Goal: Information Seeking & Learning: Check status

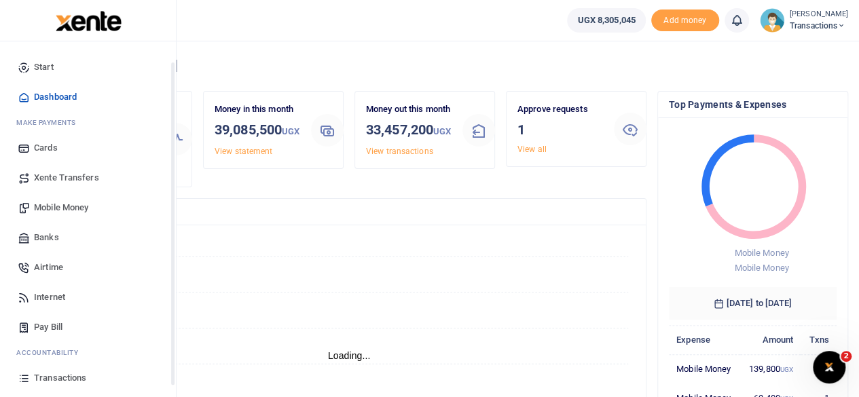
scroll to position [87, 0]
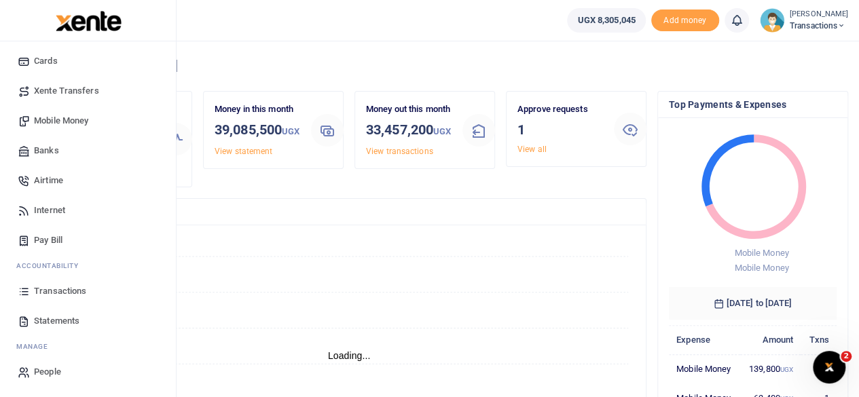
click at [56, 317] on span "Statements" at bounding box center [57, 321] width 46 height 14
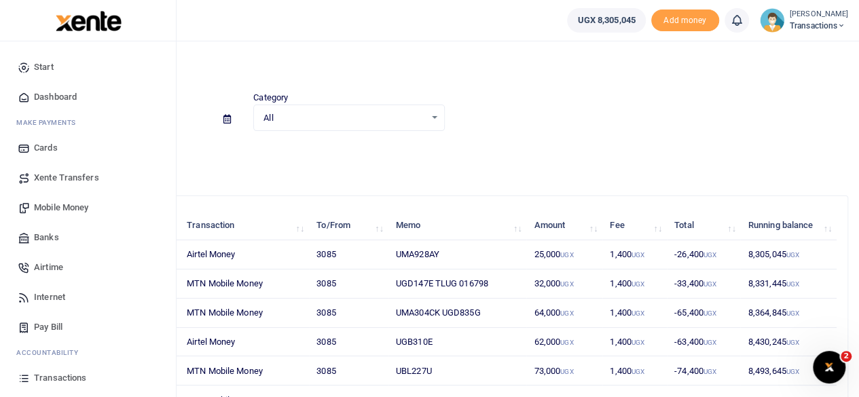
click at [61, 376] on span "Transactions" at bounding box center [60, 378] width 52 height 14
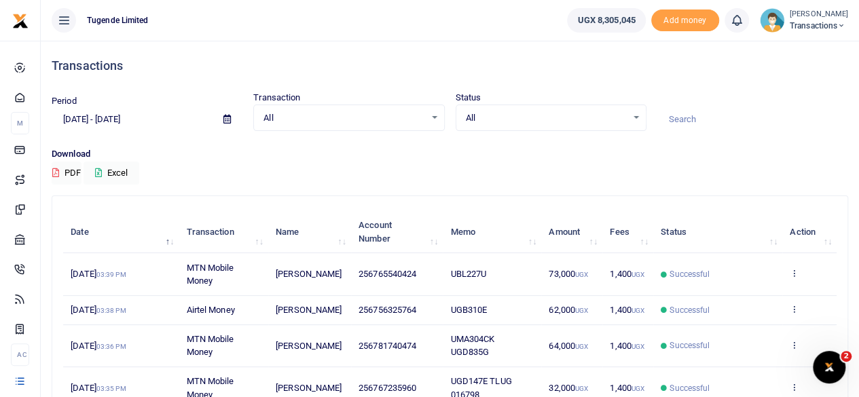
click at [717, 120] on input at bounding box center [752, 119] width 191 height 23
paste input "014365"
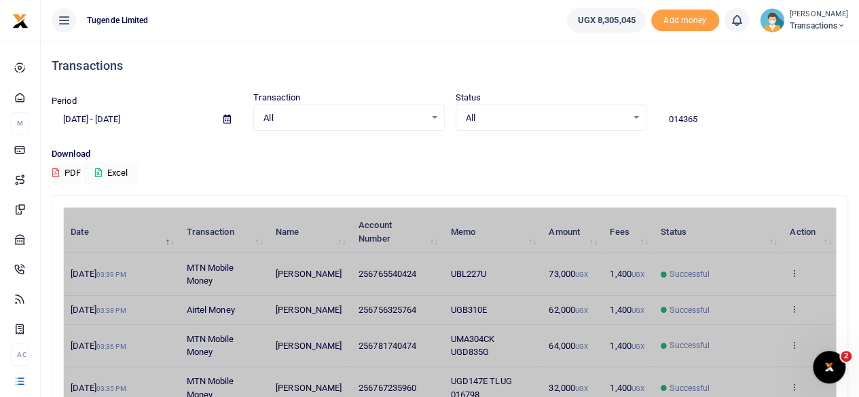
type input "014365"
click at [226, 119] on icon at bounding box center [226, 119] width 7 height 9
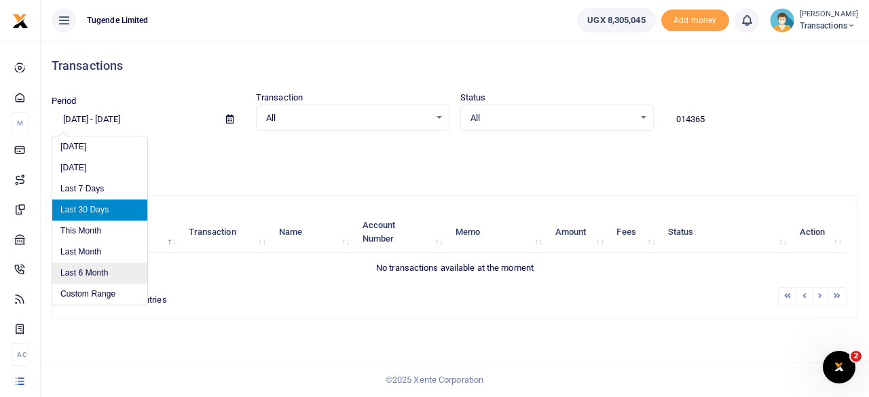
click at [84, 271] on li "Last 6 Month" at bounding box center [99, 273] width 95 height 21
type input "[DATE] - [DATE]"
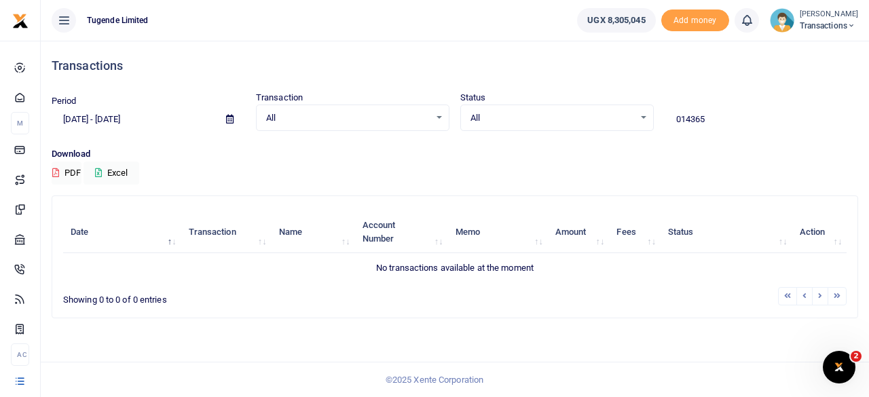
click at [538, 153] on p "Download" at bounding box center [455, 154] width 807 height 14
click at [671, 117] on input "014365" at bounding box center [762, 119] width 194 height 23
click at [714, 117] on input "014365" at bounding box center [762, 119] width 194 height 23
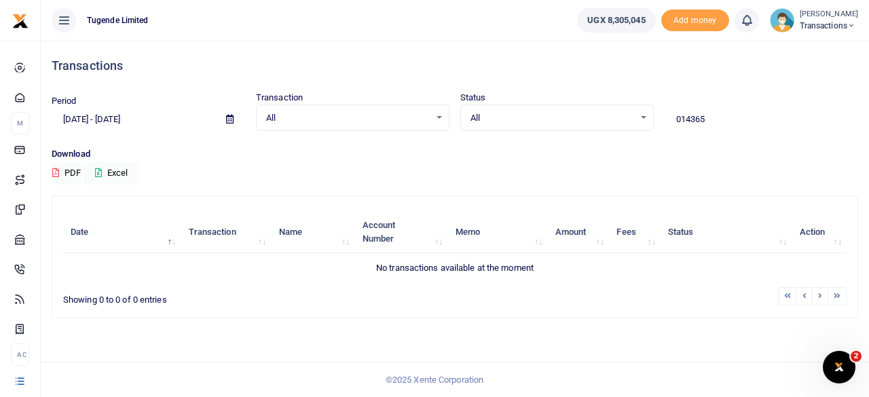
paste input "TLUG"
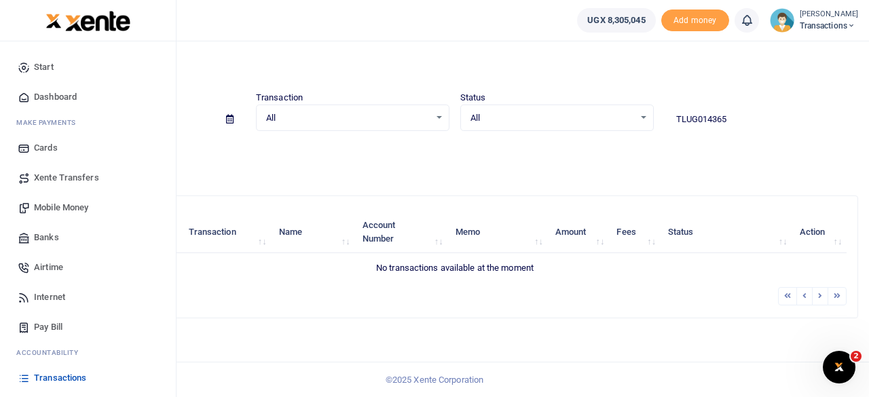
type input "TLUG014365"
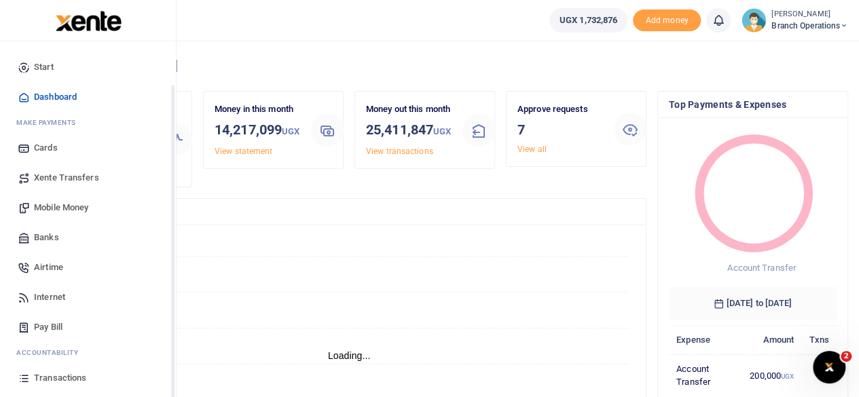
scroll to position [71, 0]
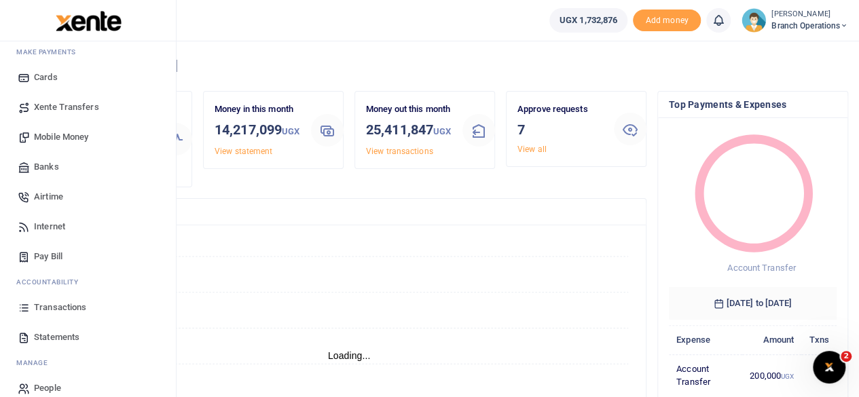
click at [55, 308] on span "Transactions" at bounding box center [60, 308] width 52 height 14
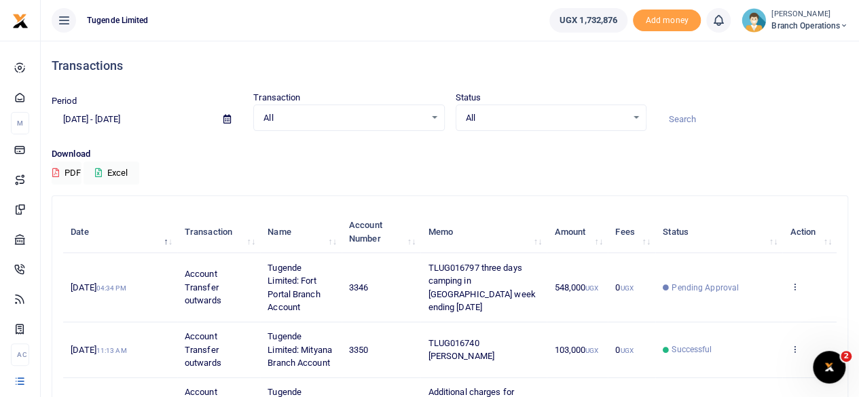
click at [227, 119] on div at bounding box center [429, 198] width 859 height 397
click at [227, 119] on icon at bounding box center [226, 119] width 7 height 9
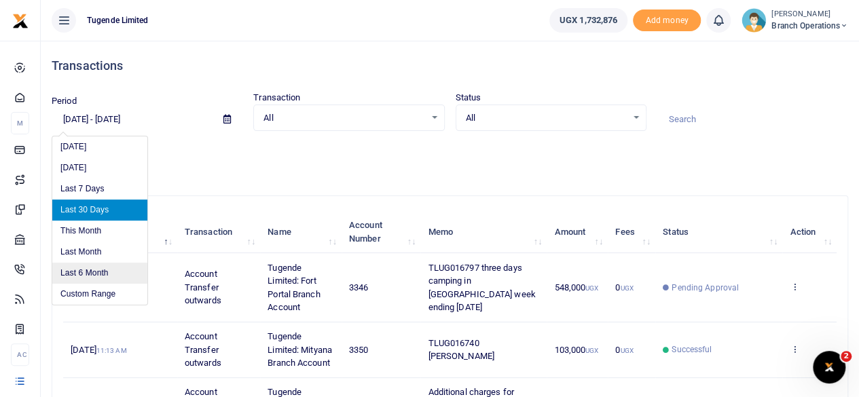
click at [95, 272] on li "Last 6 Month" at bounding box center [99, 273] width 95 height 21
type input "[DATE] - [DATE]"
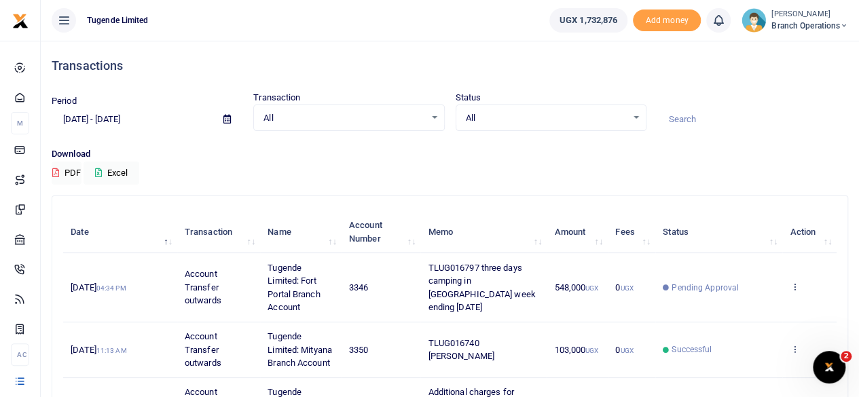
click at [695, 116] on input at bounding box center [752, 119] width 191 height 23
paste input "TLUG014365"
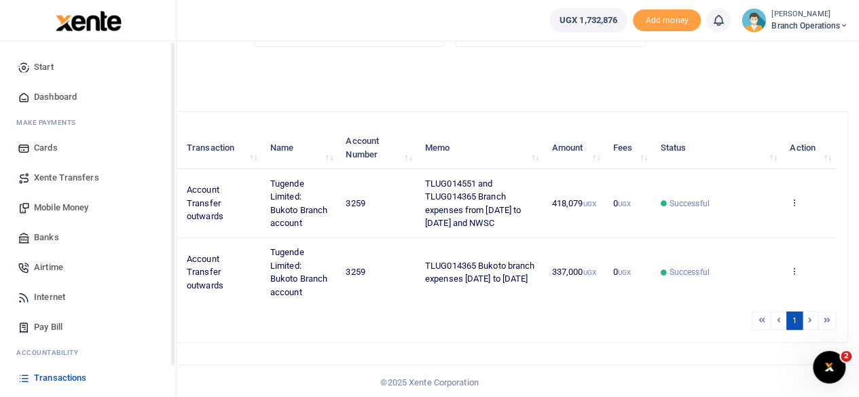
scroll to position [87, 0]
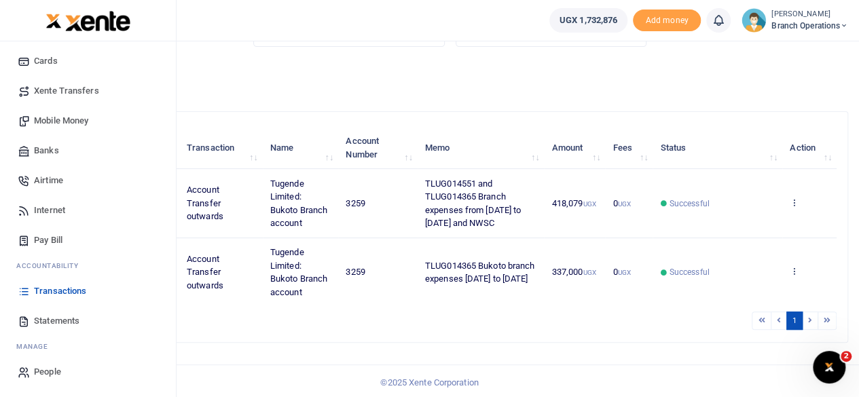
type input "TLUG014365"
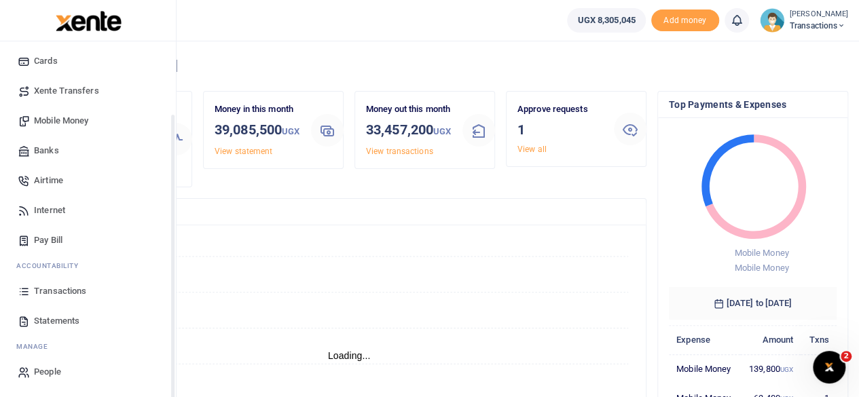
scroll to position [87, 0]
click at [58, 295] on span "Transactions" at bounding box center [60, 292] width 52 height 14
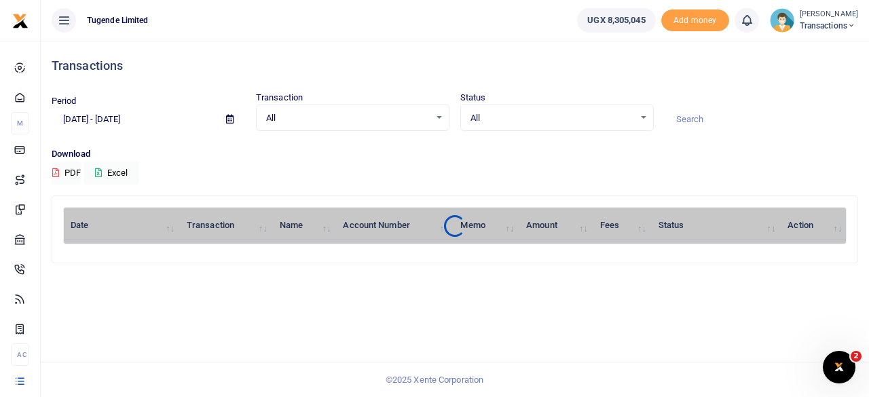
click at [700, 113] on input at bounding box center [762, 119] width 194 height 23
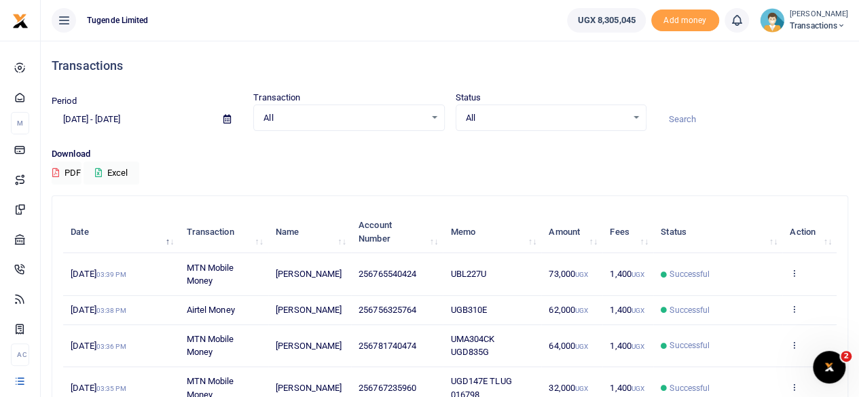
paste input "TLUG014365"
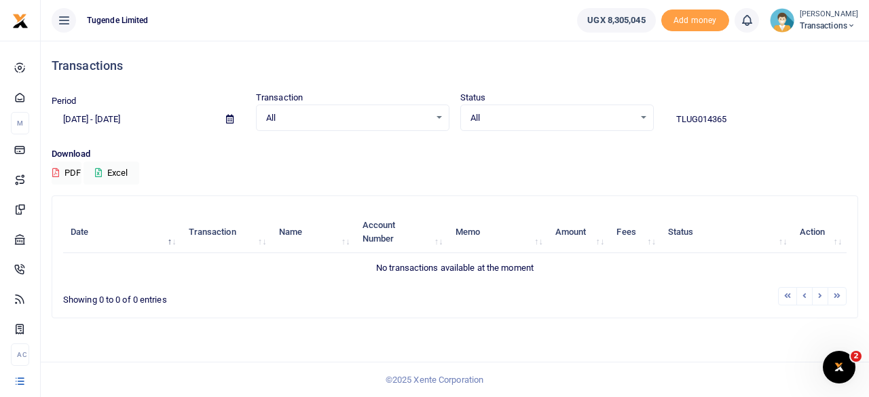
type input "TLUG014365"
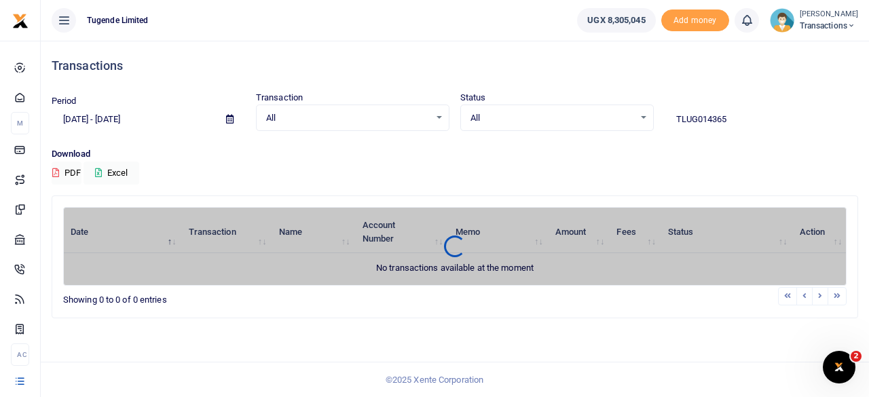
click at [228, 117] on icon at bounding box center [229, 119] width 7 height 9
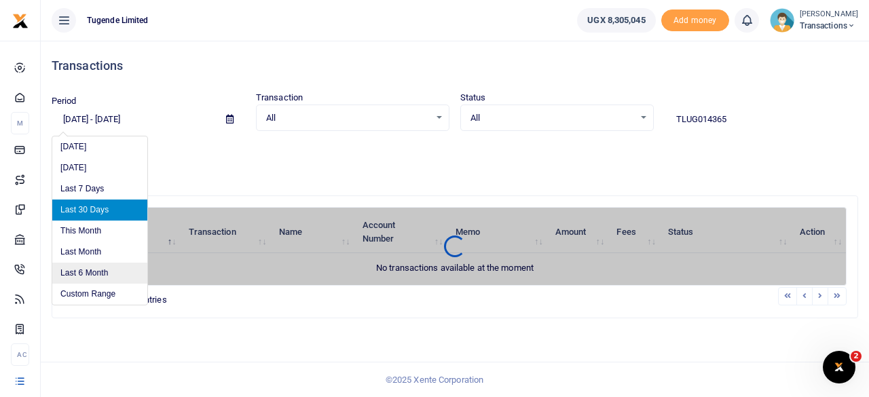
click at [83, 268] on li "Last 6 Month" at bounding box center [99, 273] width 95 height 21
type input "03/18/2025 - 09/18/2025"
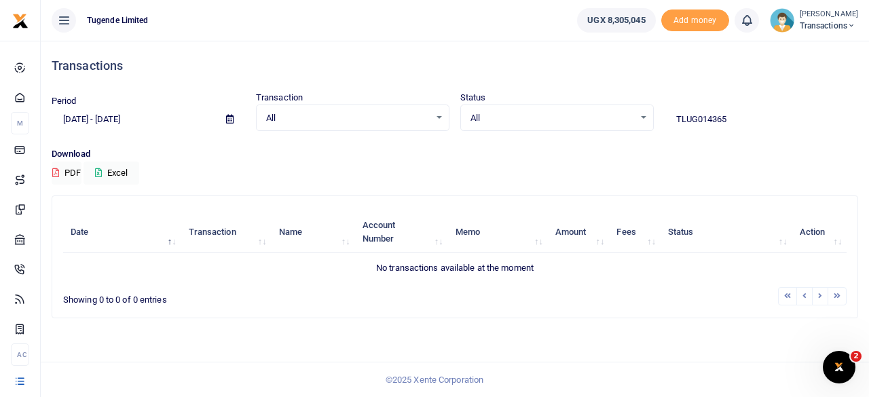
click at [763, 118] on input "TLUG014365" at bounding box center [762, 119] width 194 height 23
type input "T"
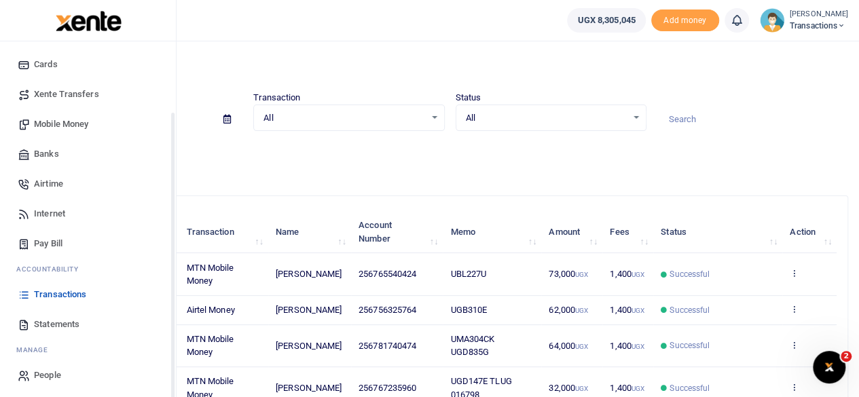
scroll to position [87, 0]
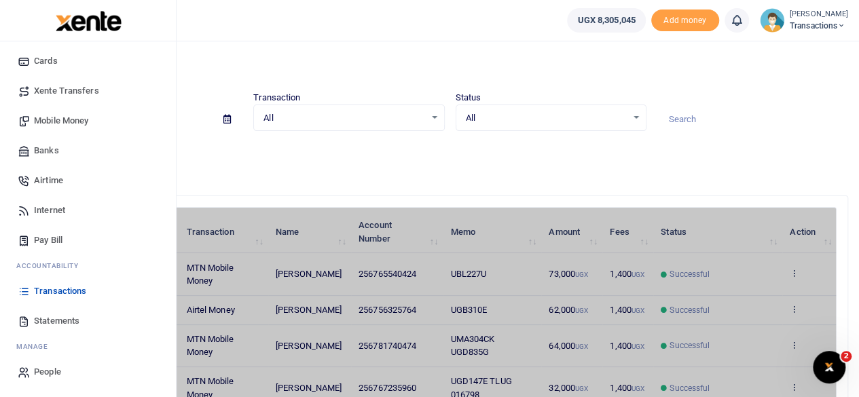
click at [62, 317] on span "Statements" at bounding box center [57, 321] width 46 height 14
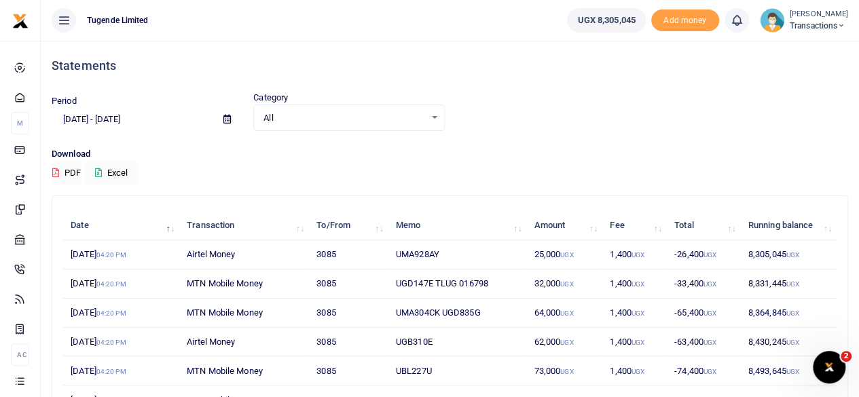
click at [228, 117] on icon at bounding box center [226, 119] width 7 height 9
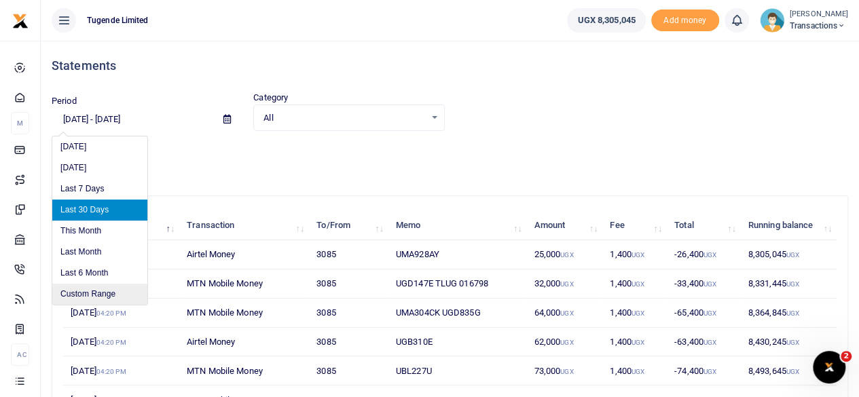
click at [94, 287] on li "Custom Range" at bounding box center [99, 294] width 95 height 21
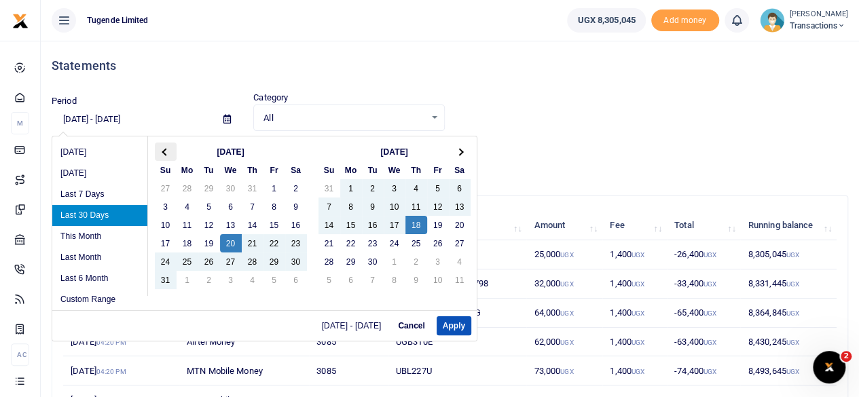
click at [163, 149] on span at bounding box center [165, 151] width 7 height 7
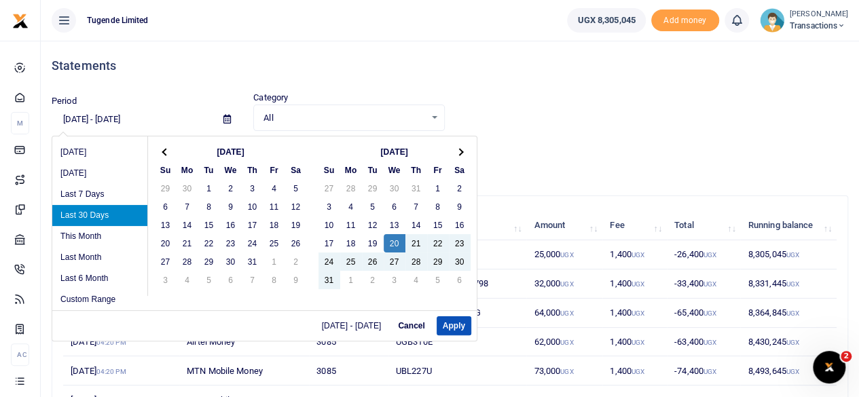
click at [163, 149] on span at bounding box center [165, 151] width 7 height 7
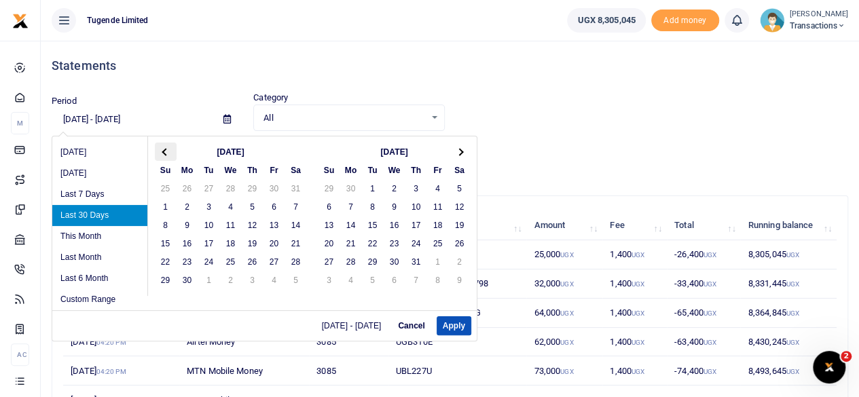
click at [164, 150] on span at bounding box center [165, 151] width 7 height 7
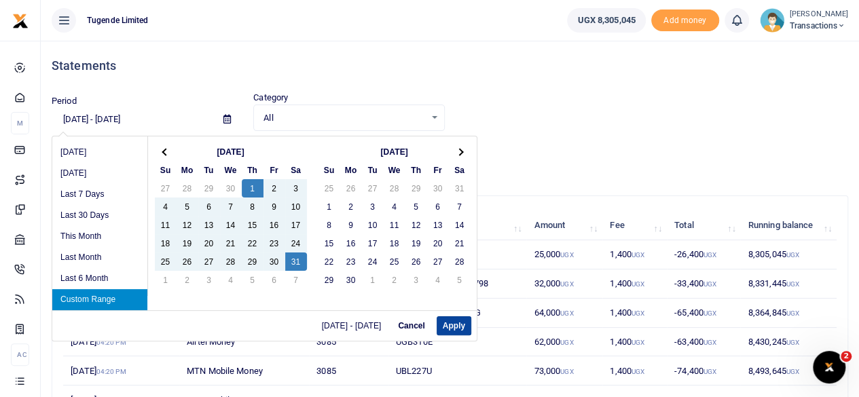
click at [442, 323] on button "Apply" at bounding box center [454, 325] width 35 height 19
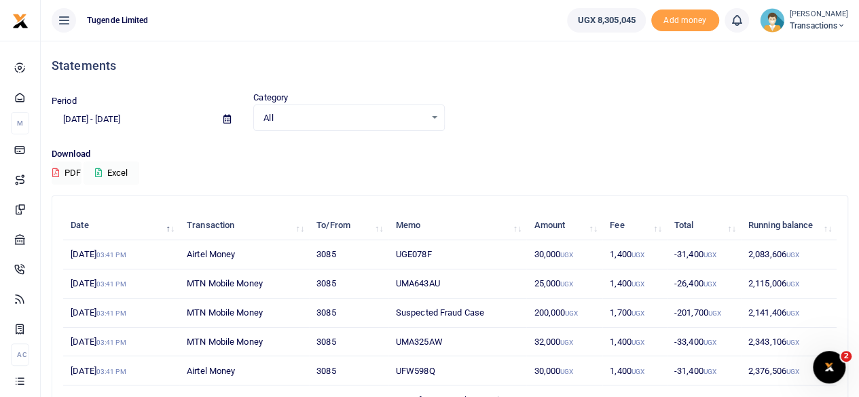
click at [121, 173] on button "Excel" at bounding box center [112, 173] width 56 height 23
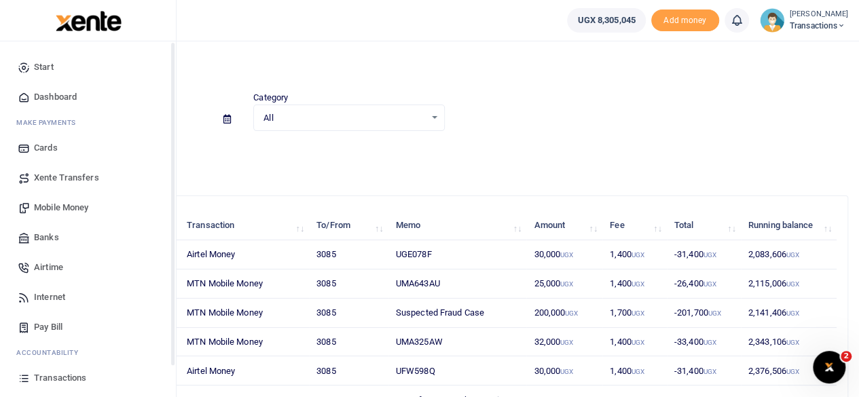
scroll to position [87, 0]
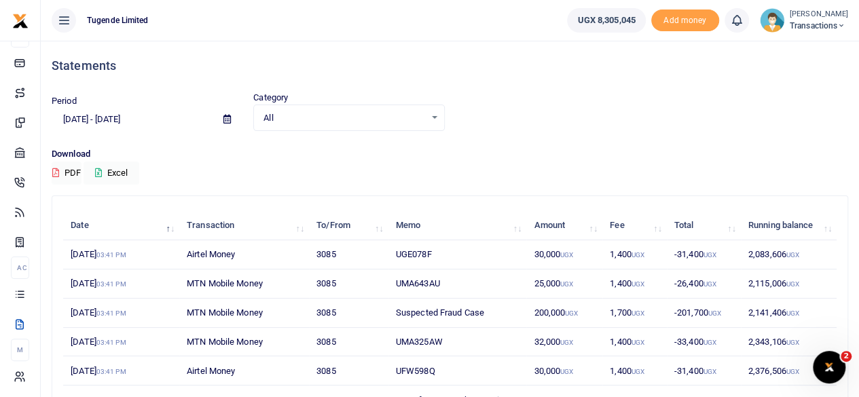
click at [222, 122] on span at bounding box center [227, 119] width 31 height 23
click at [228, 119] on icon at bounding box center [226, 119] width 7 height 9
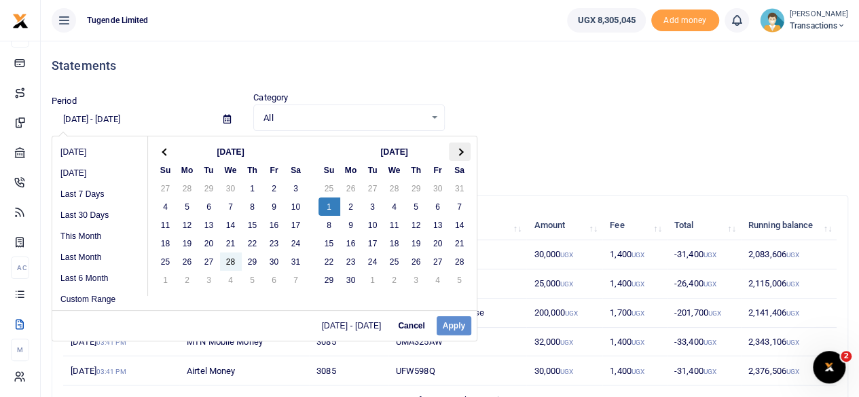
click at [453, 155] on th at bounding box center [460, 152] width 22 height 18
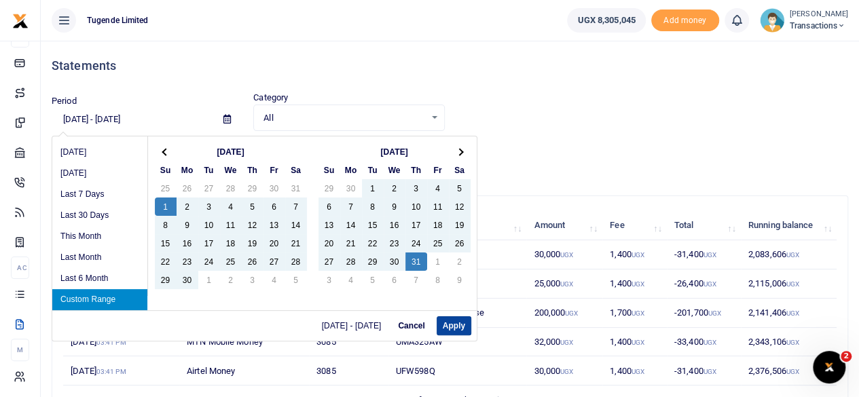
click at [456, 321] on button "Apply" at bounding box center [454, 325] width 35 height 19
type input "06/01/2025 - 07/31/2025"
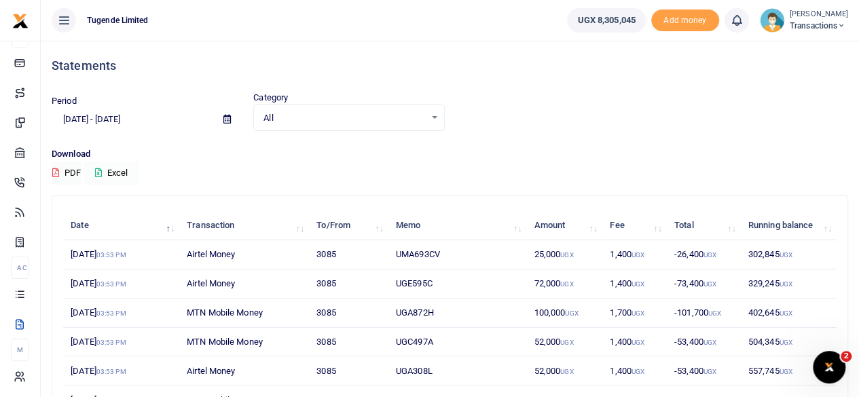
click at [111, 175] on button "Excel" at bounding box center [112, 173] width 56 height 23
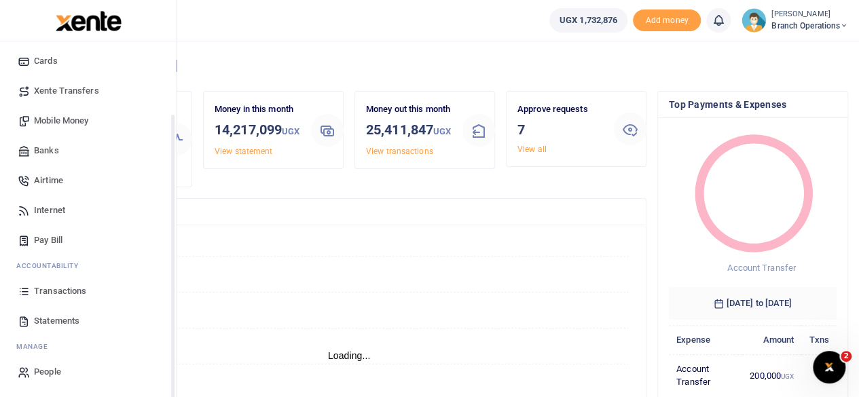
scroll to position [11, 11]
click at [64, 291] on span "Transactions" at bounding box center [60, 292] width 52 height 14
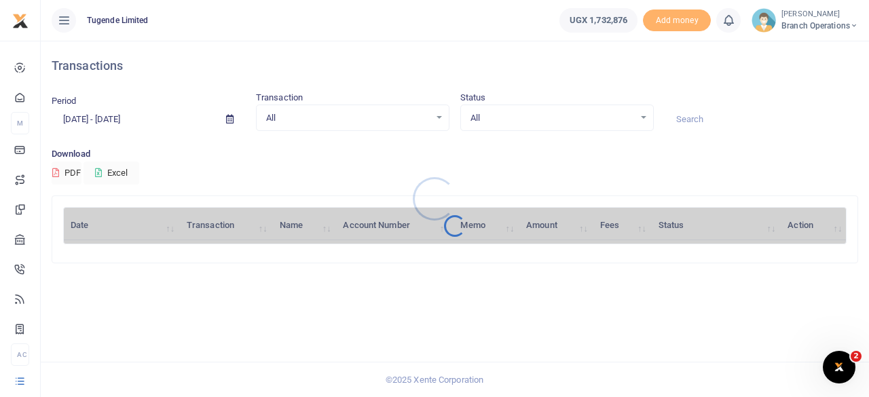
click at [230, 115] on div at bounding box center [434, 198] width 869 height 397
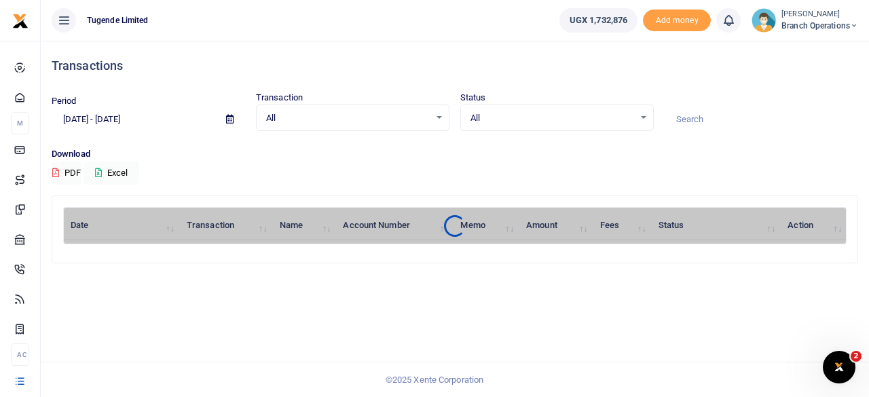
click at [230, 115] on icon at bounding box center [229, 119] width 7 height 9
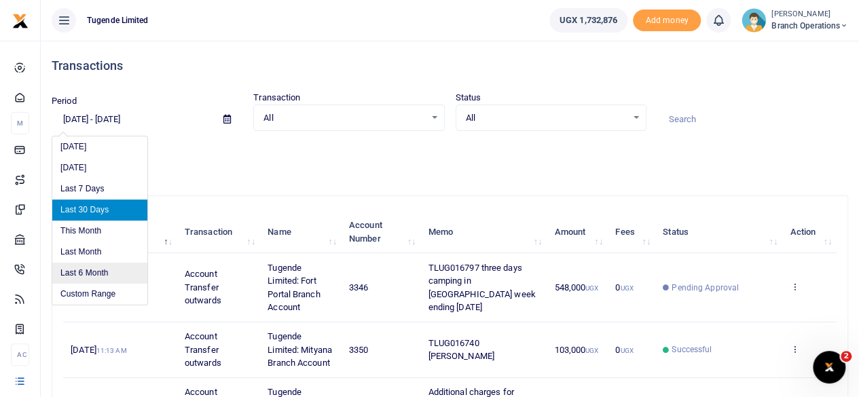
click at [77, 270] on li "Last 6 Month" at bounding box center [99, 273] width 95 height 21
type input "[DATE] - [DATE]"
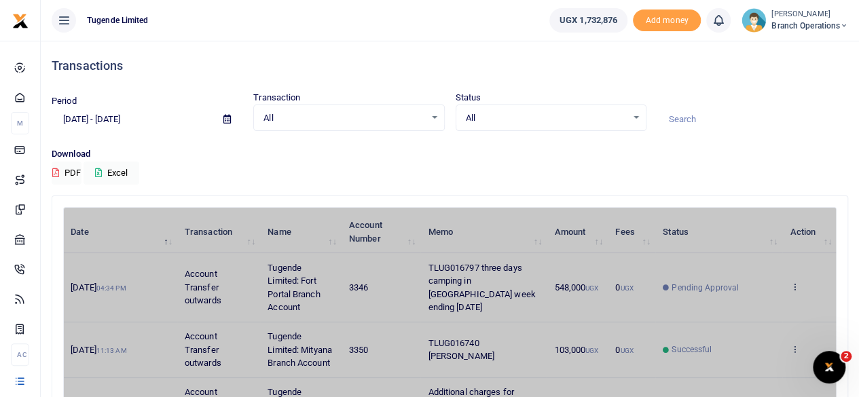
click at [687, 116] on input at bounding box center [752, 119] width 191 height 23
paste input "TLUG014377"
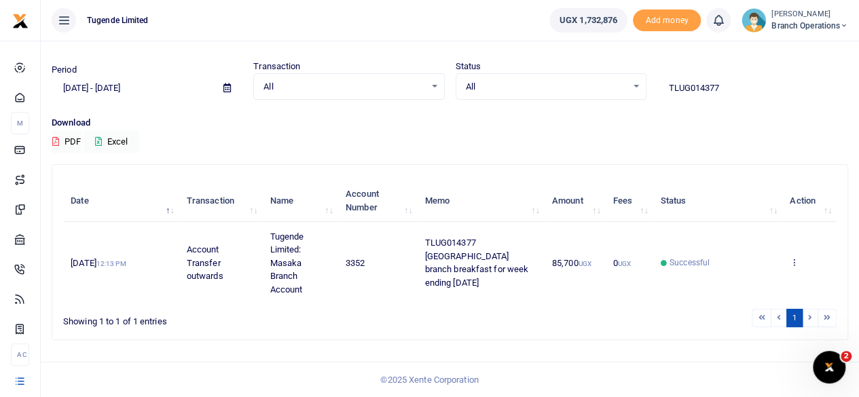
scroll to position [29, 0]
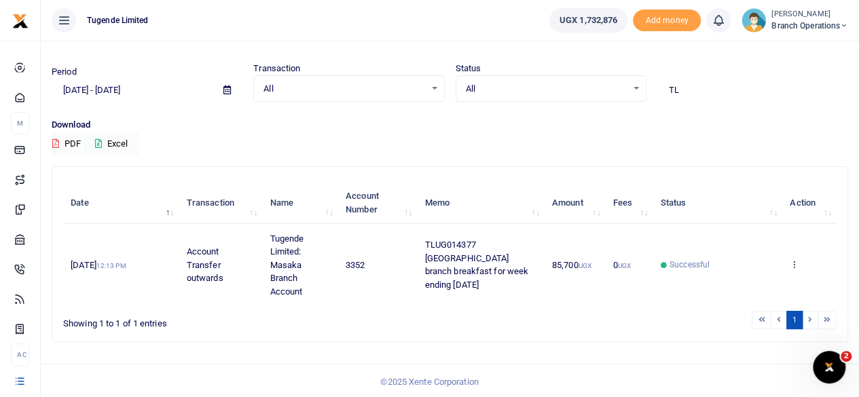
type input "T"
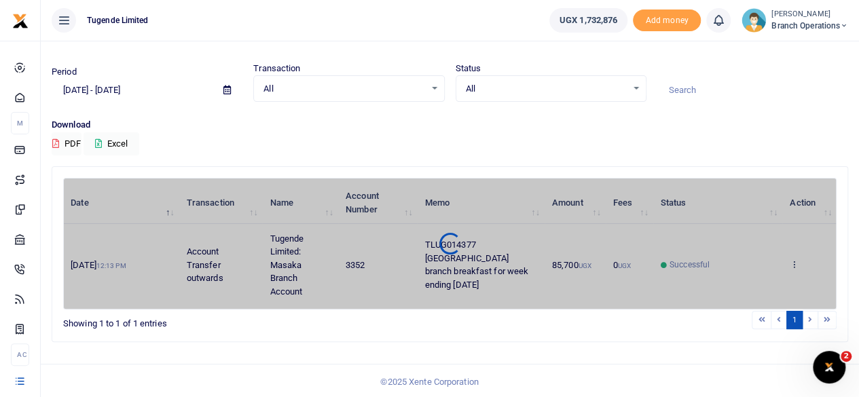
paste input "TLUG014361"
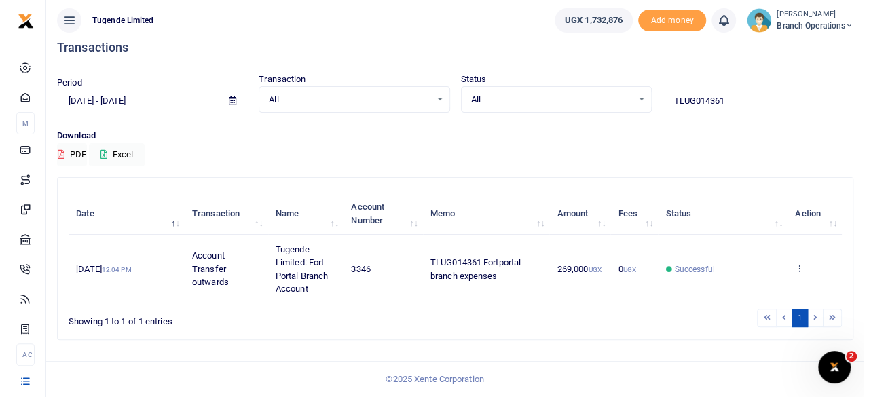
scroll to position [16, 0]
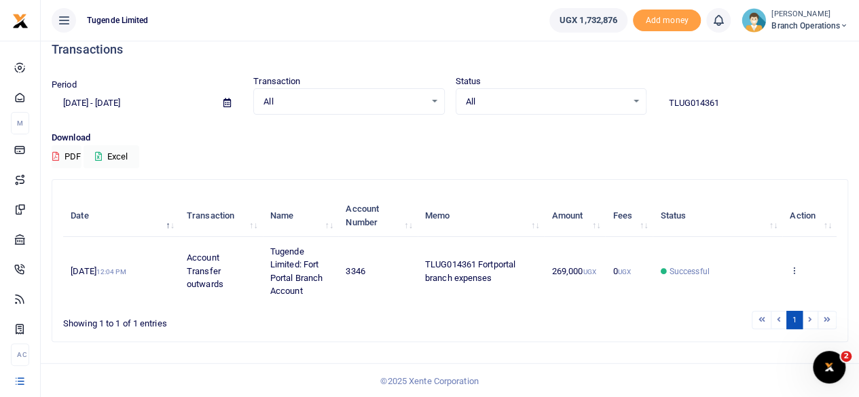
type input "TLUG014361"
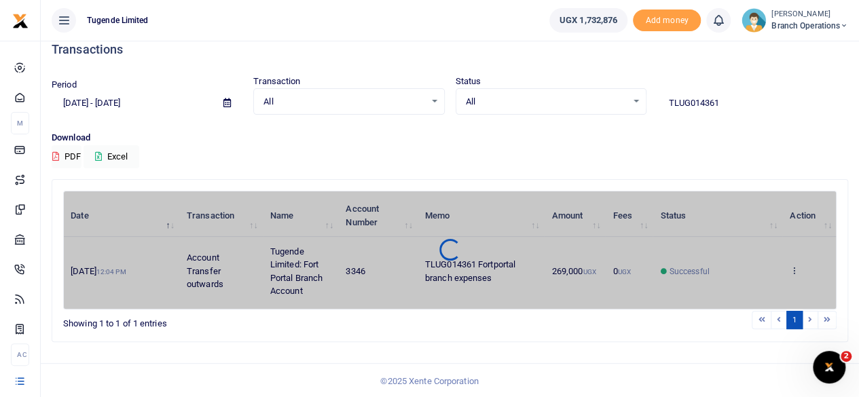
click at [221, 104] on span at bounding box center [227, 103] width 31 height 23
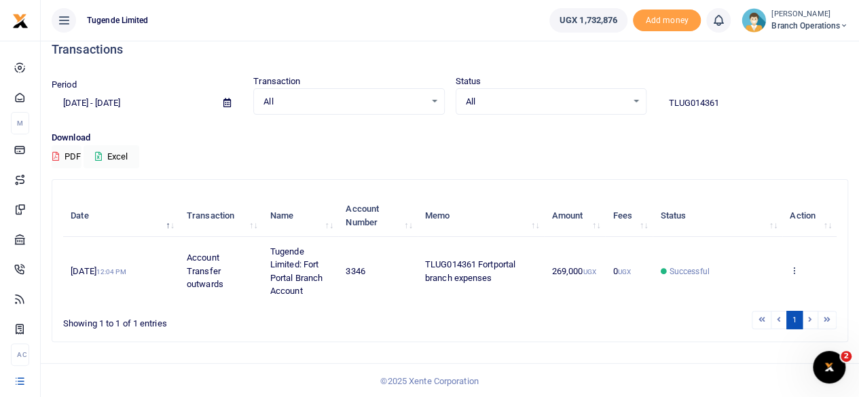
click at [223, 101] on icon at bounding box center [226, 102] width 7 height 9
click at [236, 164] on div "Download PDF Excel" at bounding box center [450, 149] width 797 height 37
click at [501, 166] on div "Download PDF Excel" at bounding box center [450, 149] width 797 height 37
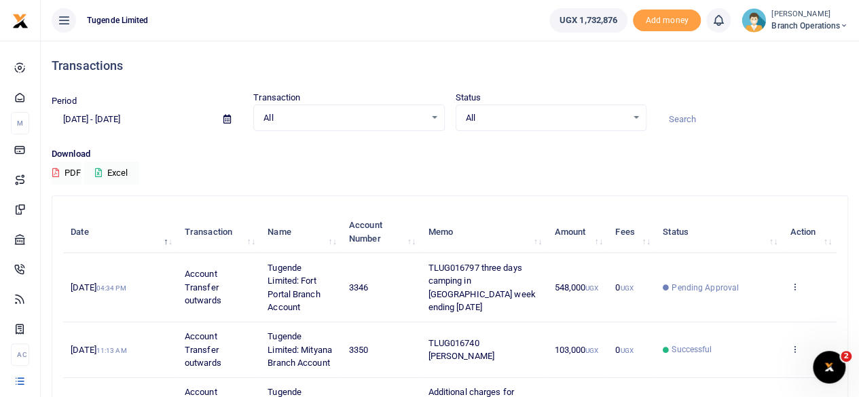
click at [706, 117] on input at bounding box center [752, 119] width 191 height 23
paste input "TLUG014361"
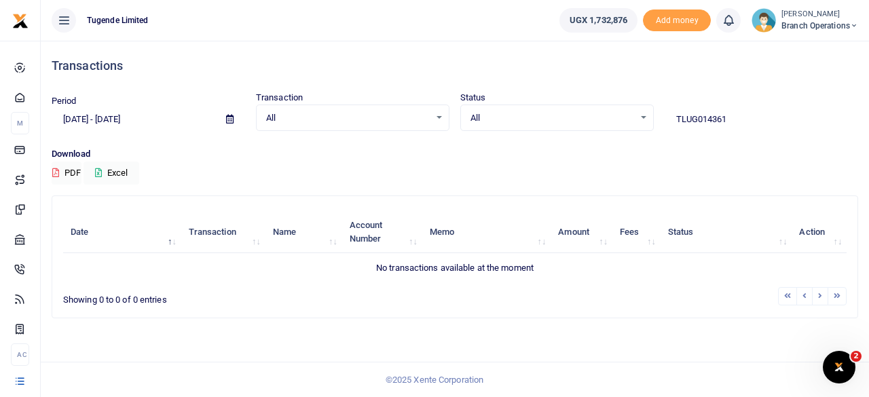
type input "TLUG014361"
click at [235, 120] on span at bounding box center [230, 119] width 31 height 23
click at [228, 122] on icon at bounding box center [229, 119] width 7 height 9
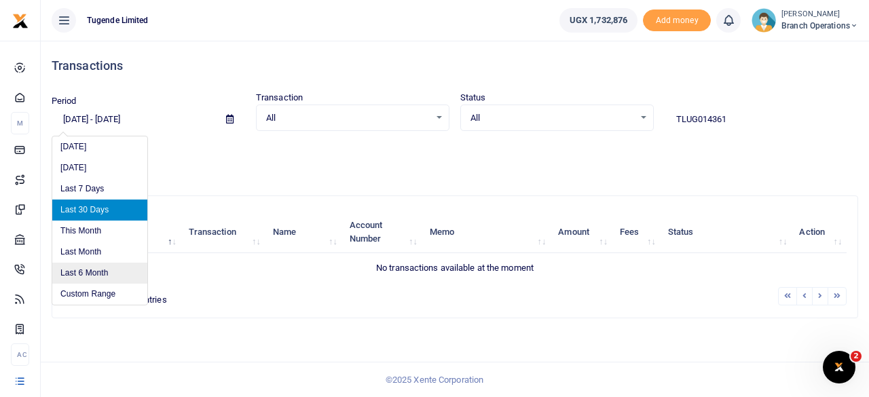
click at [79, 270] on li "Last 6 Month" at bounding box center [99, 273] width 95 height 21
type input "[DATE] - [DATE]"
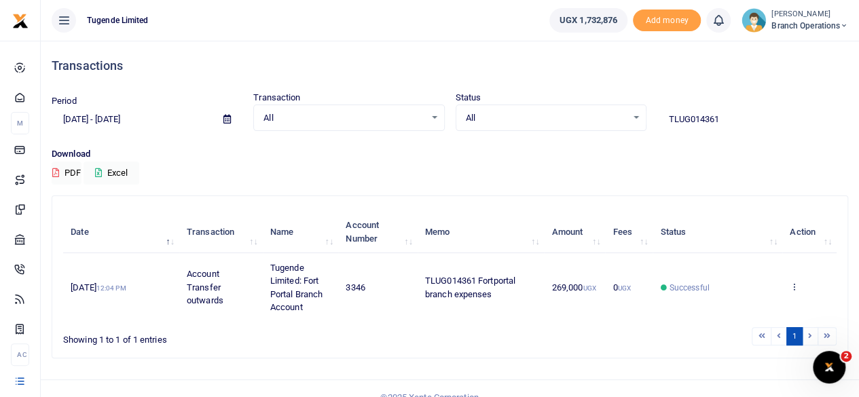
click at [729, 114] on input "TLUG014361" at bounding box center [752, 119] width 191 height 23
paste input "414 and TLUG014300"
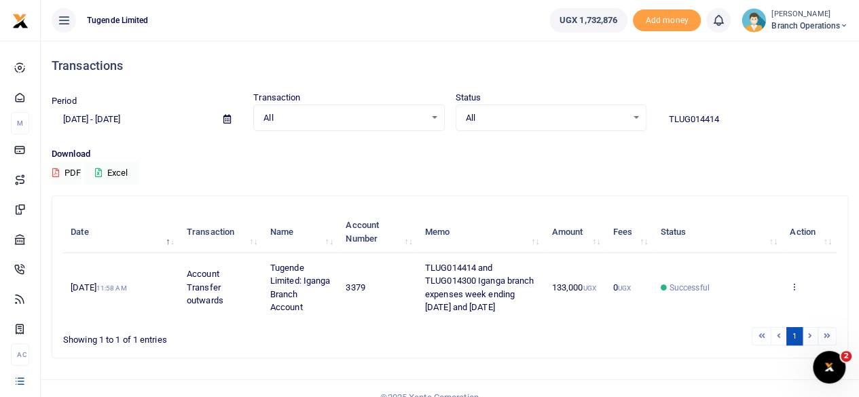
drag, startPoint x: 721, startPoint y: 122, endPoint x: 664, endPoint y: 118, distance: 57.8
click at [664, 118] on input "TLUG014414" at bounding box center [752, 119] width 191 height 23
click at [733, 114] on input "TLUG014414" at bounding box center [752, 119] width 191 height 23
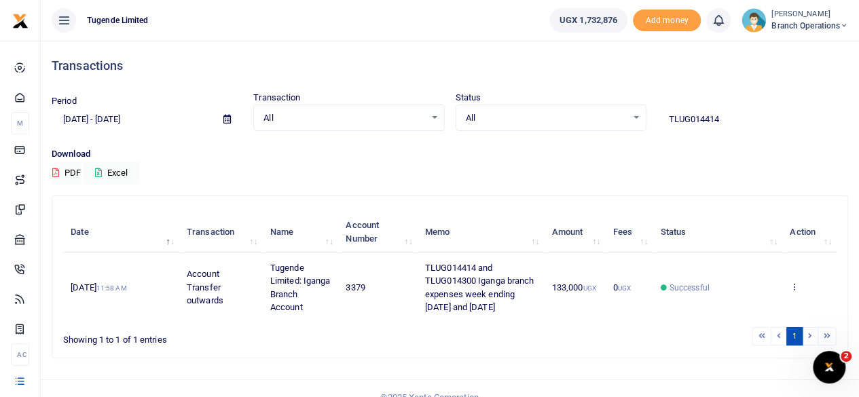
paste input "377"
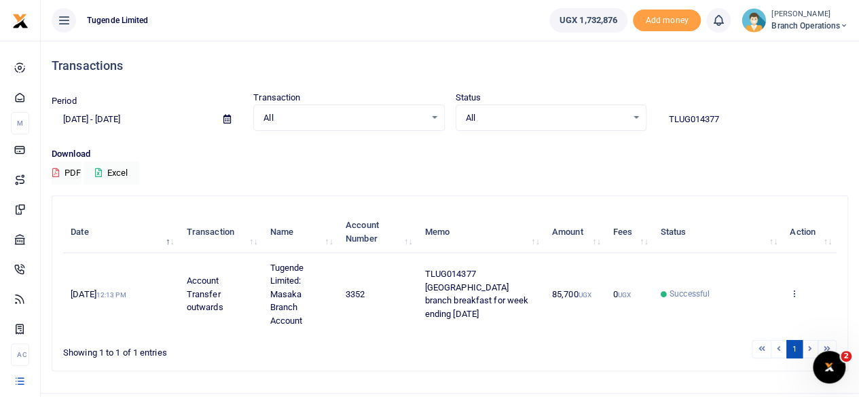
type input "TLUG014377"
